Goal: Information Seeking & Learning: Learn about a topic

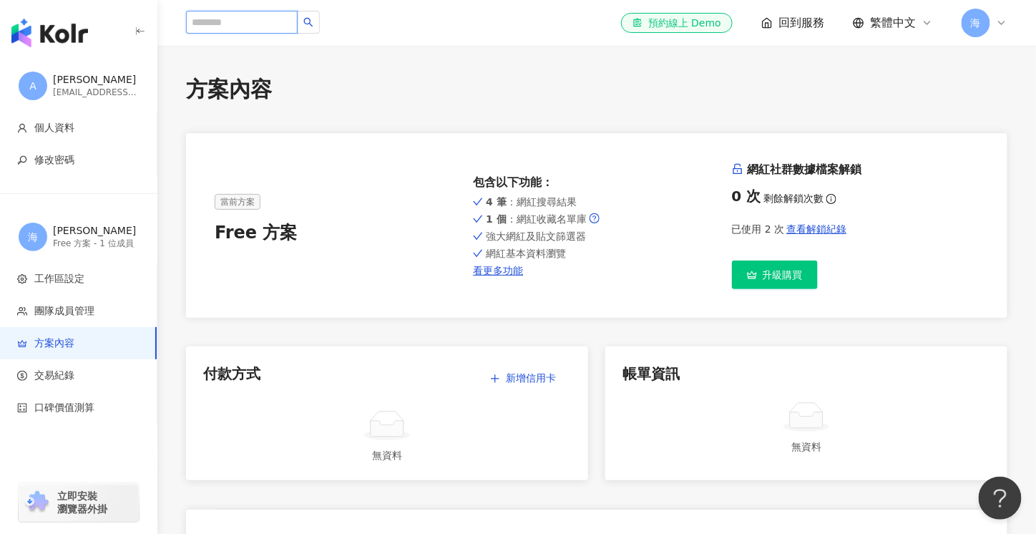
click at [258, 22] on input "search" at bounding box center [242, 22] width 112 height 23
paste input "*****"
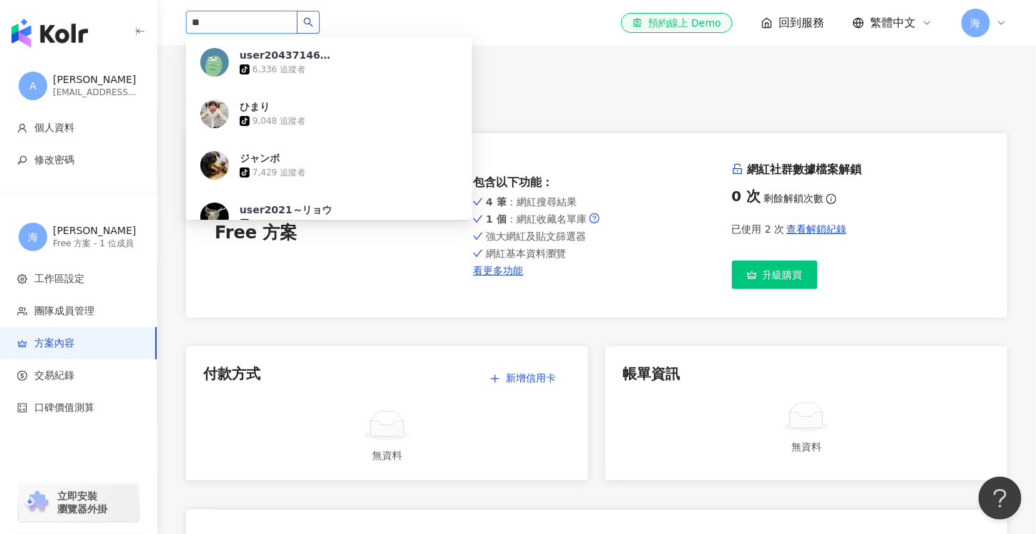
type input "*"
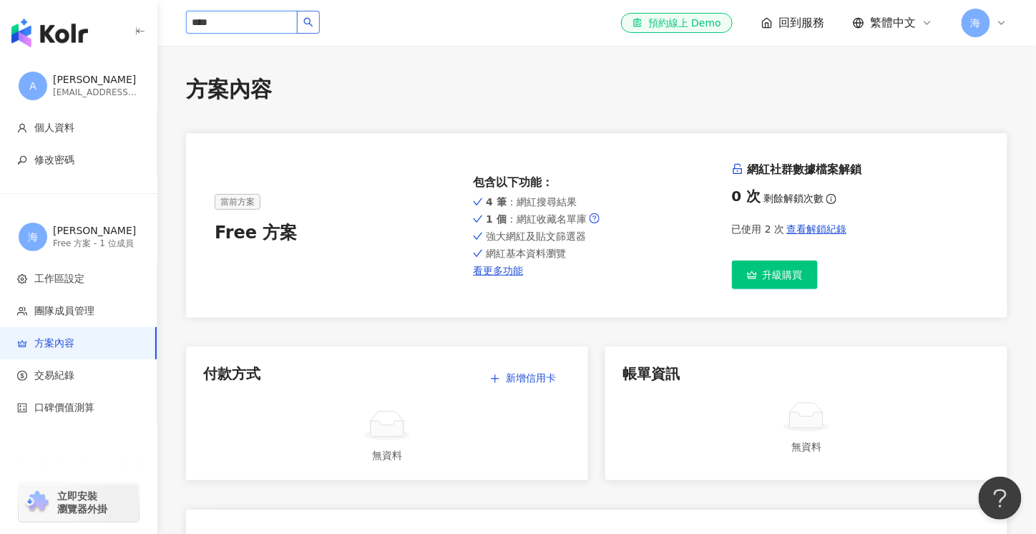
type input "**"
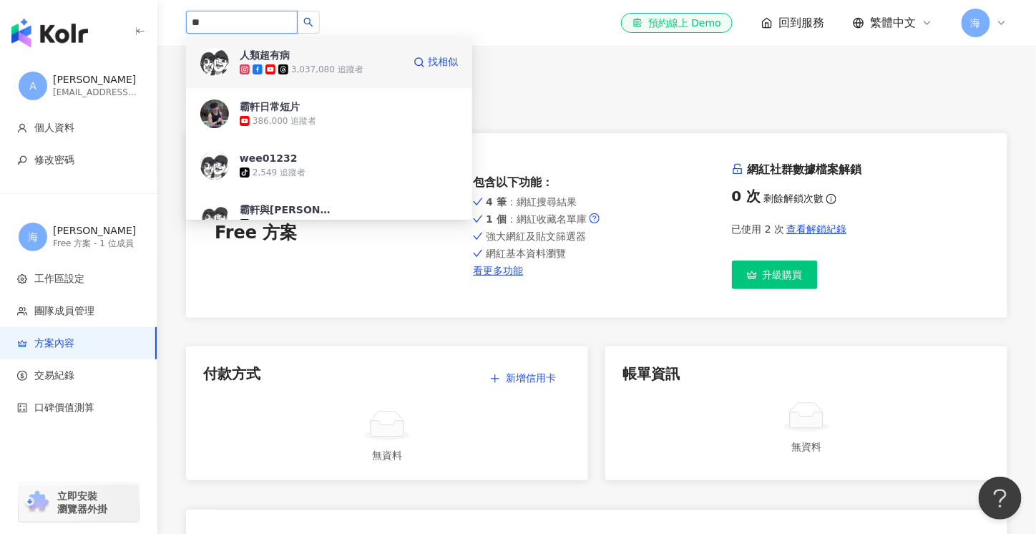
click at [347, 58] on div "人類超有病 3,037,080 追蹤者" at bounding box center [321, 62] width 163 height 29
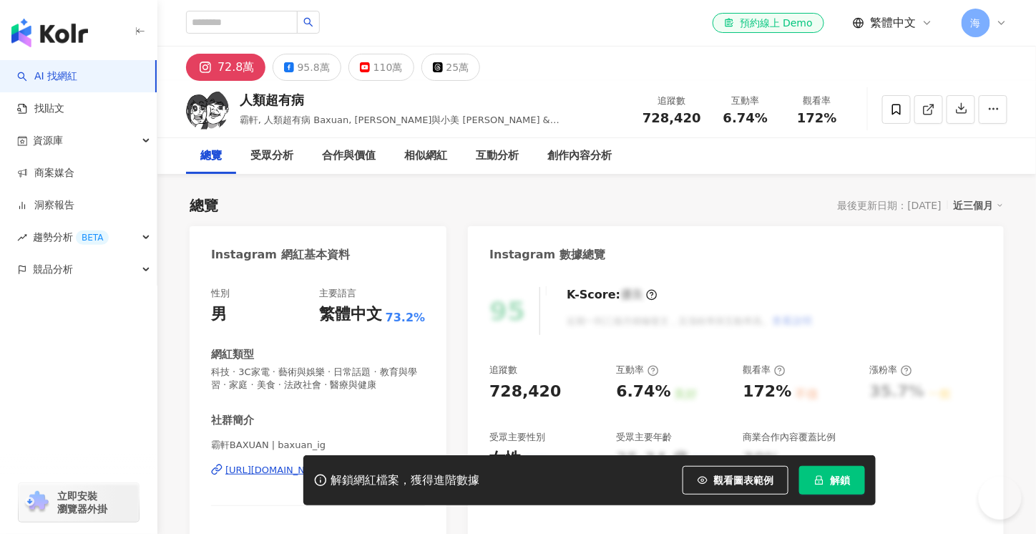
click at [819, 477] on icon "lock" at bounding box center [820, 480] width 8 height 9
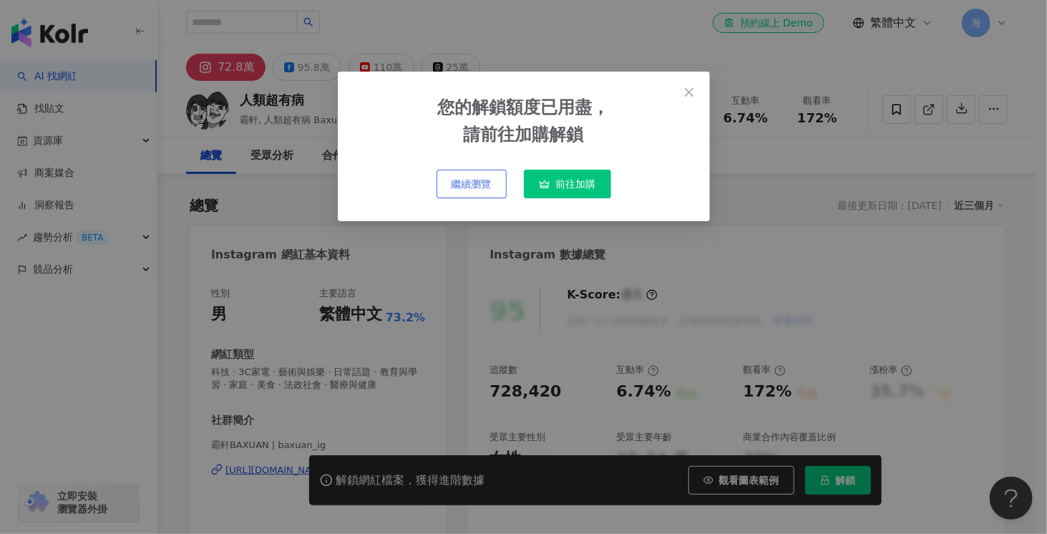
click at [484, 187] on span "繼續瀏覽" at bounding box center [471, 183] width 40 height 11
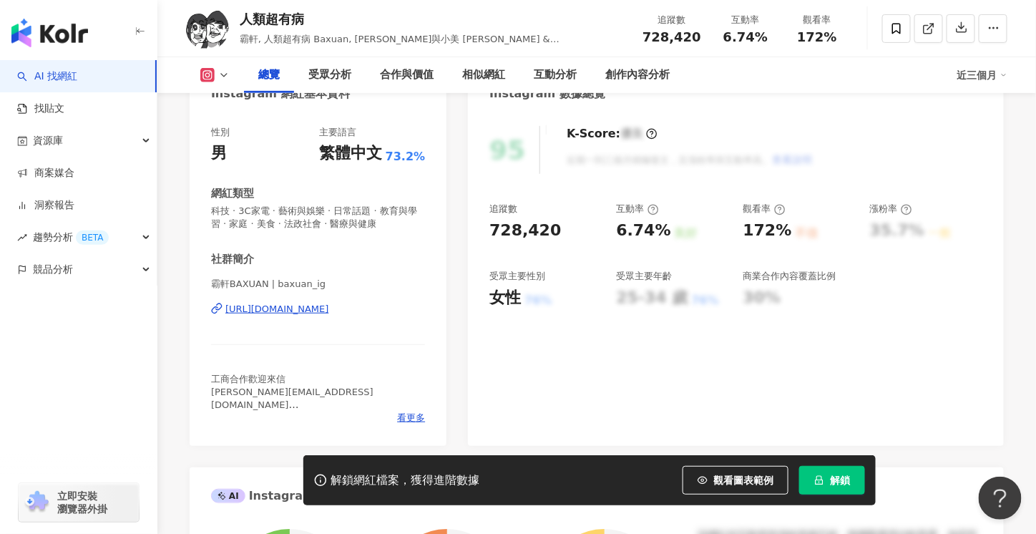
scroll to position [143, 0]
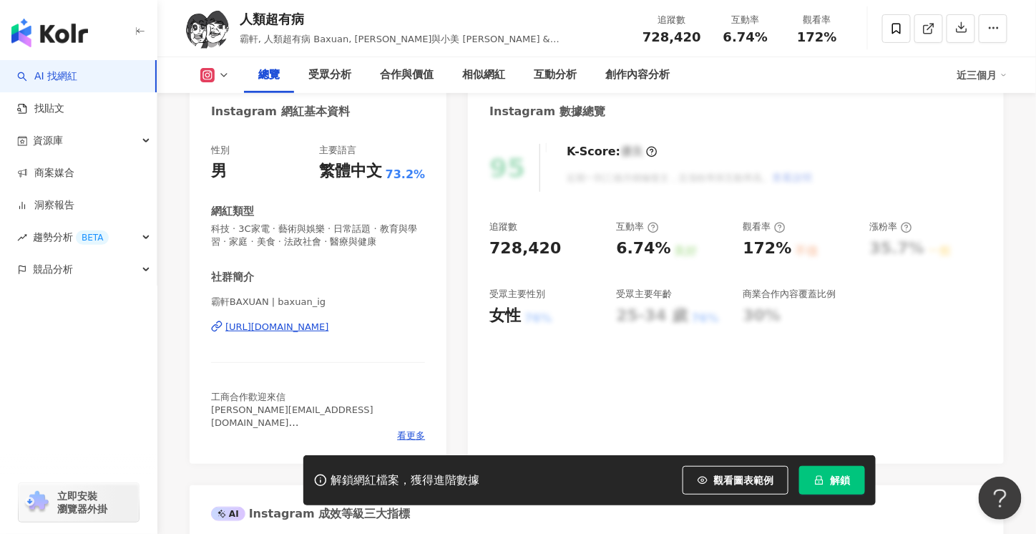
click at [223, 70] on icon at bounding box center [223, 74] width 11 height 11
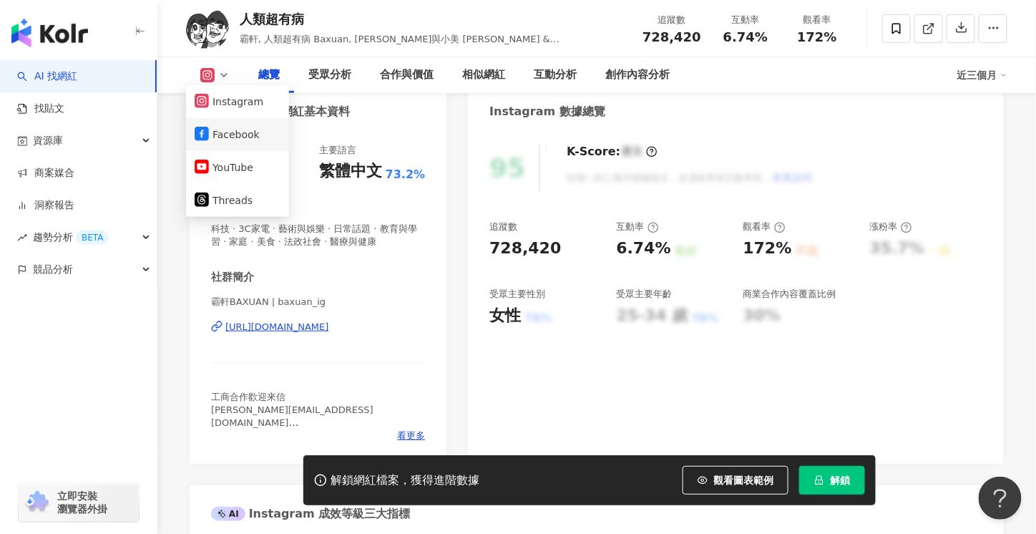
click at [224, 140] on button "Facebook" at bounding box center [238, 135] width 86 height 20
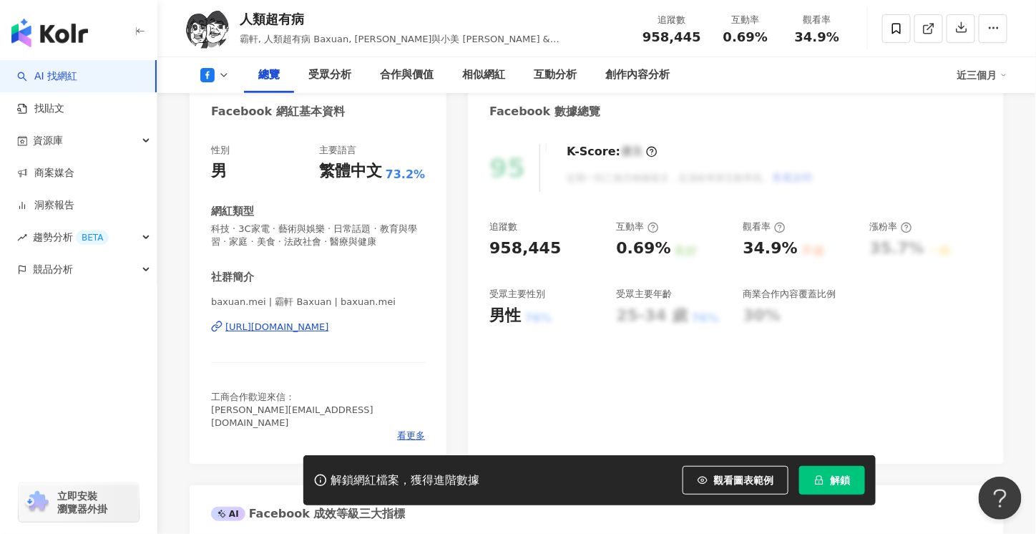
click at [221, 78] on icon at bounding box center [223, 74] width 11 height 11
click at [220, 75] on icon at bounding box center [223, 74] width 11 height 11
click at [223, 80] on icon at bounding box center [223, 74] width 11 height 11
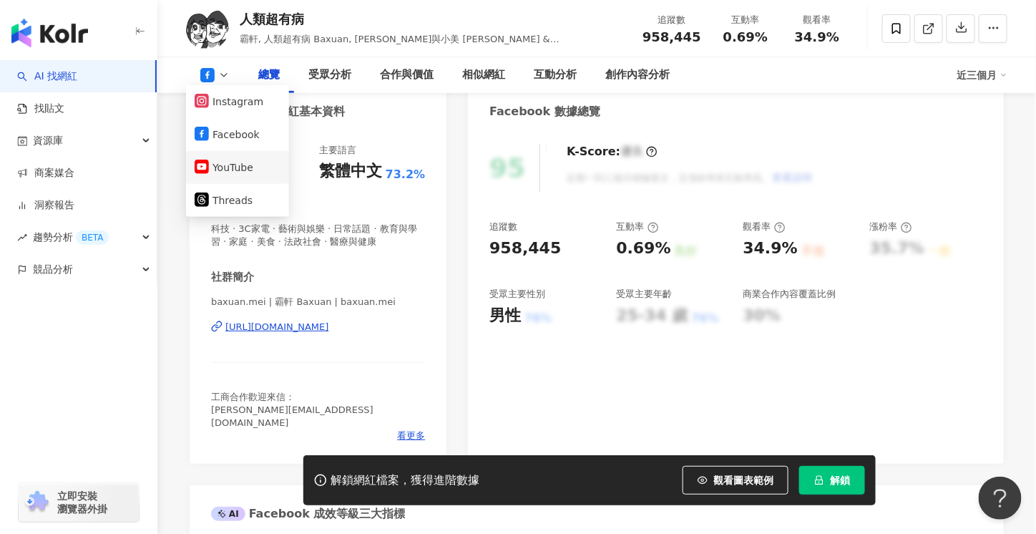
click at [260, 169] on button "YouTube" at bounding box center [238, 167] width 86 height 20
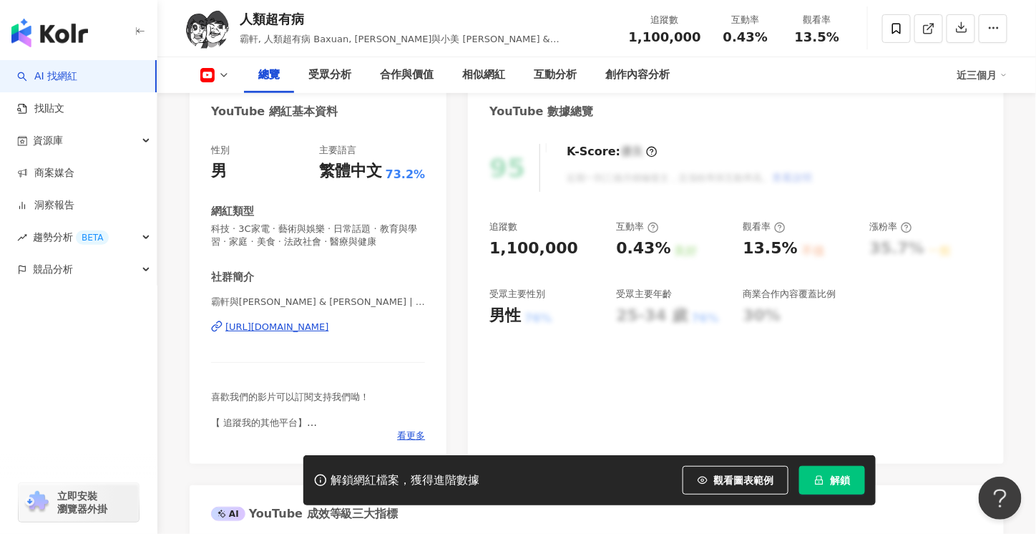
click at [228, 77] on icon at bounding box center [223, 74] width 11 height 11
click at [225, 73] on icon at bounding box center [223, 74] width 11 height 11
